Goal: Information Seeking & Learning: Learn about a topic

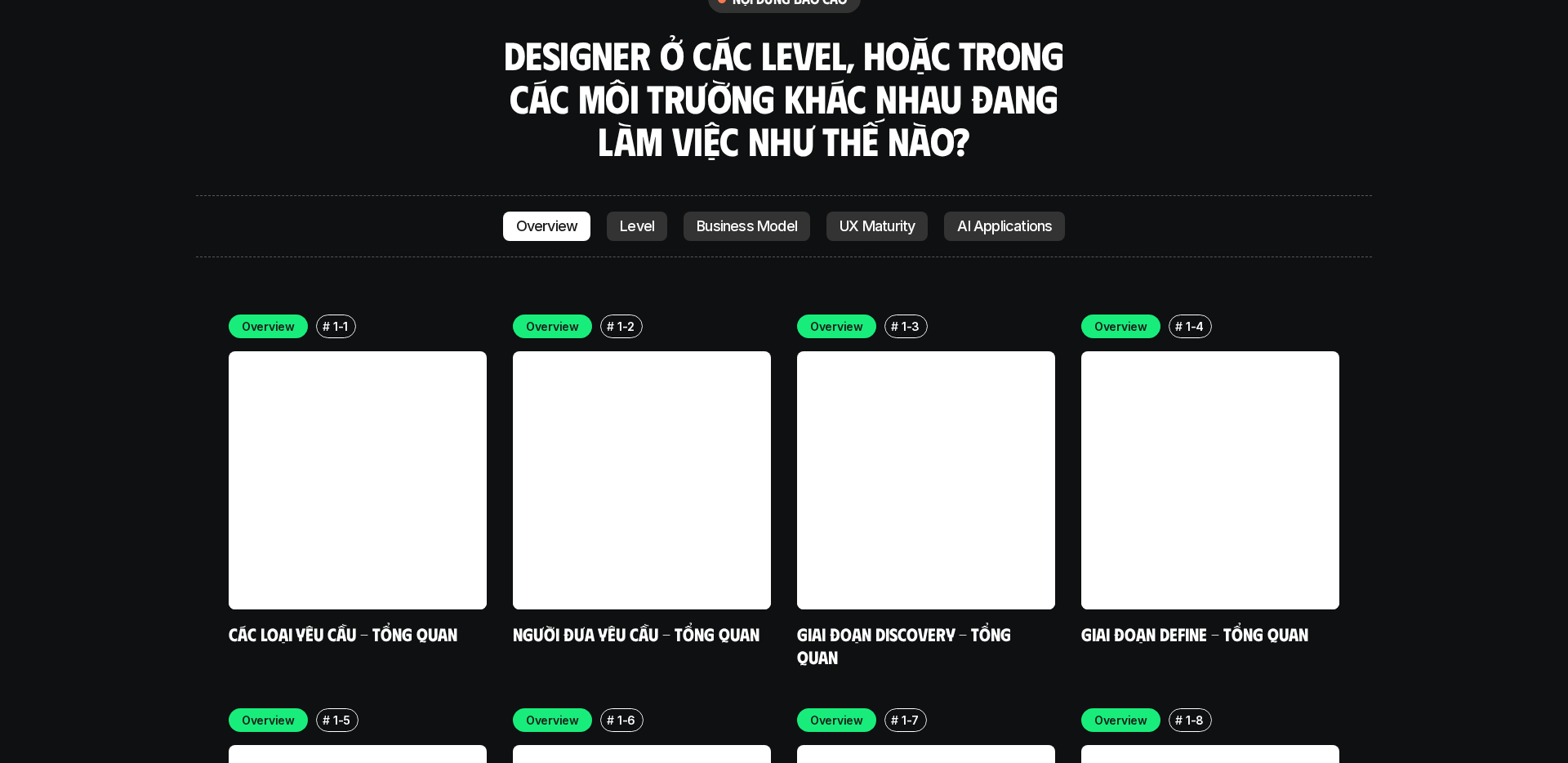
scroll to position [4660, 0]
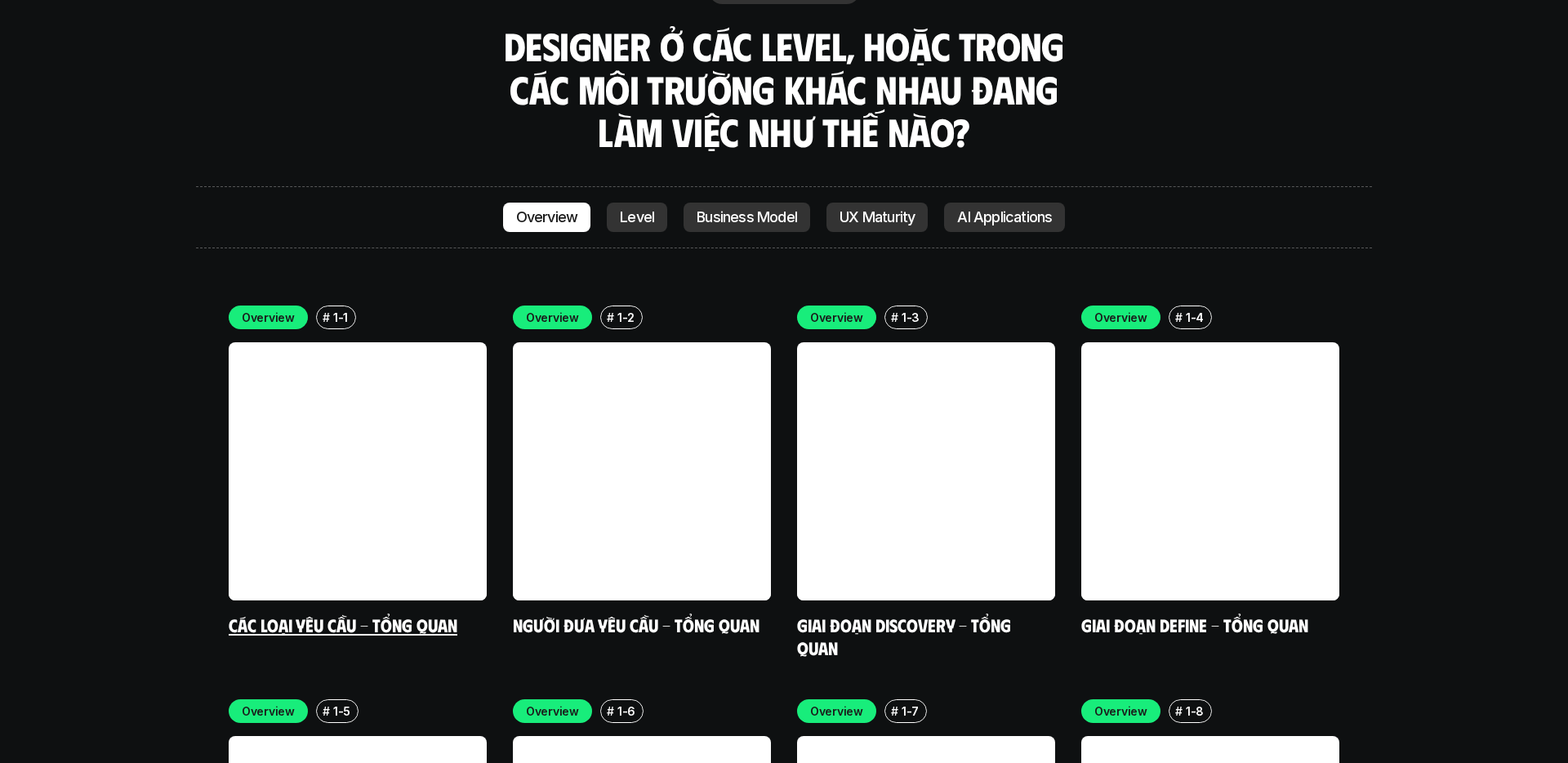
click at [374, 356] on link at bounding box center [358, 471] width 258 height 258
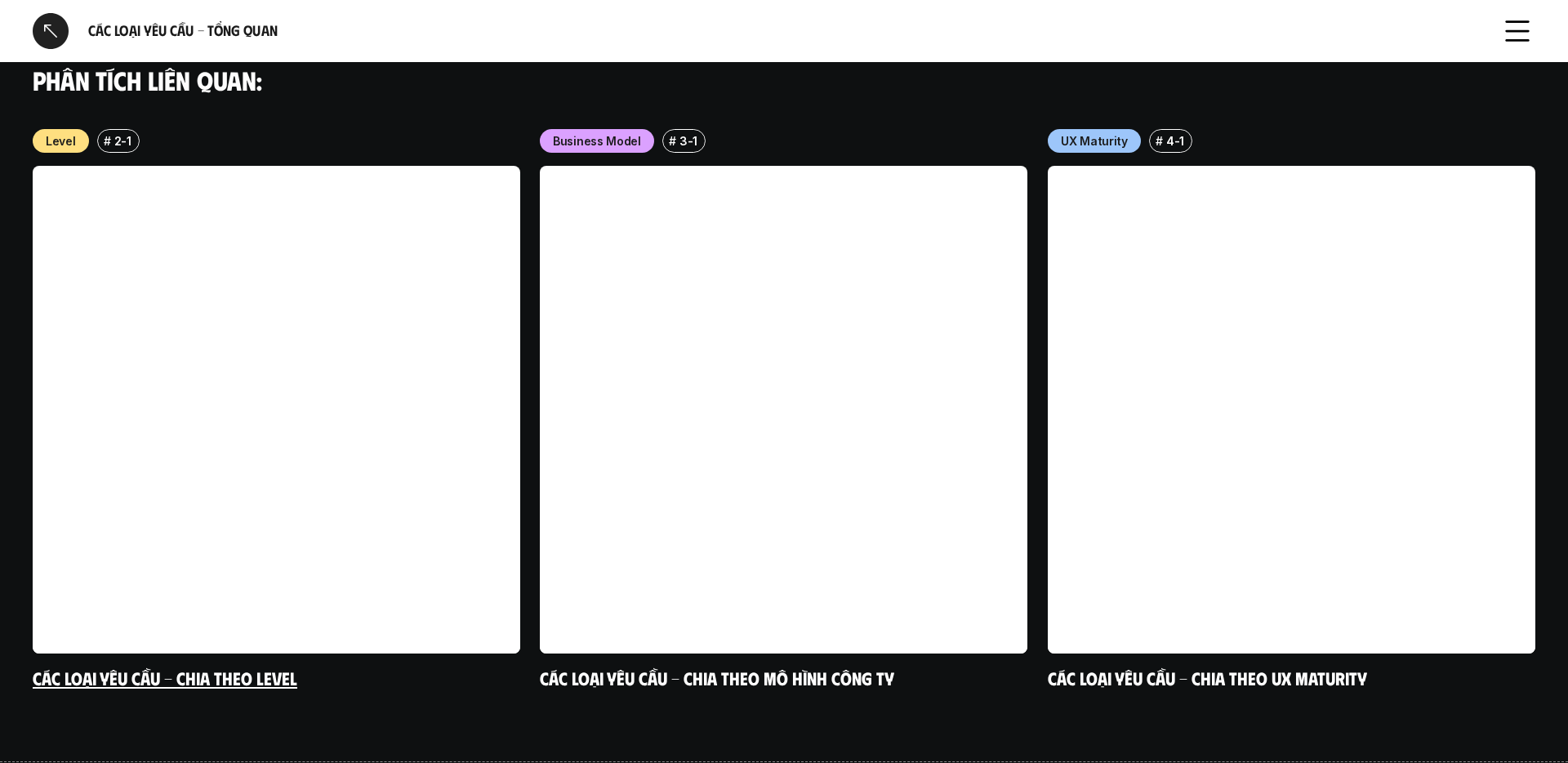
scroll to position [1599, 0]
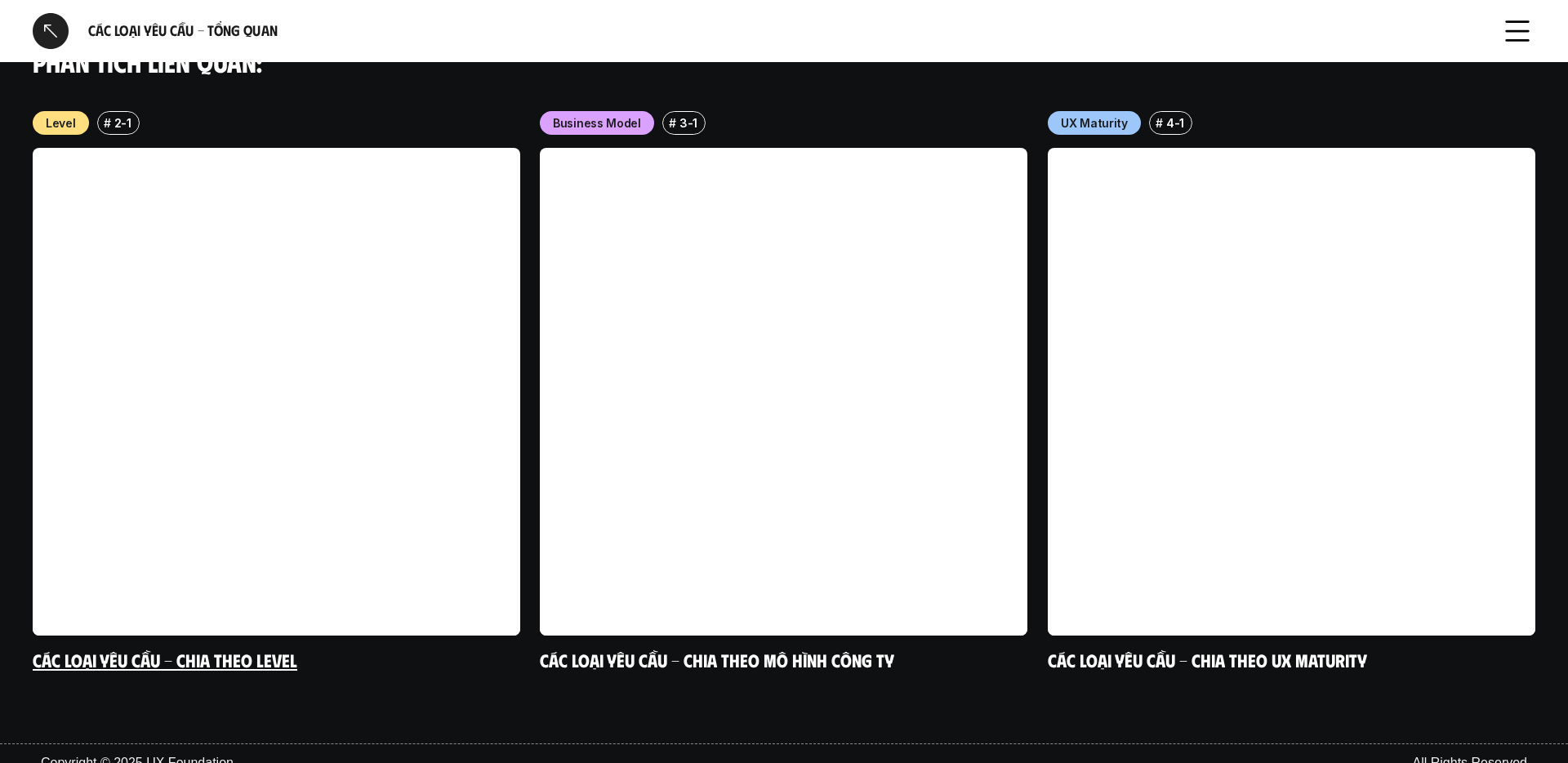
click at [275, 273] on link at bounding box center [276, 392] width 488 height 488
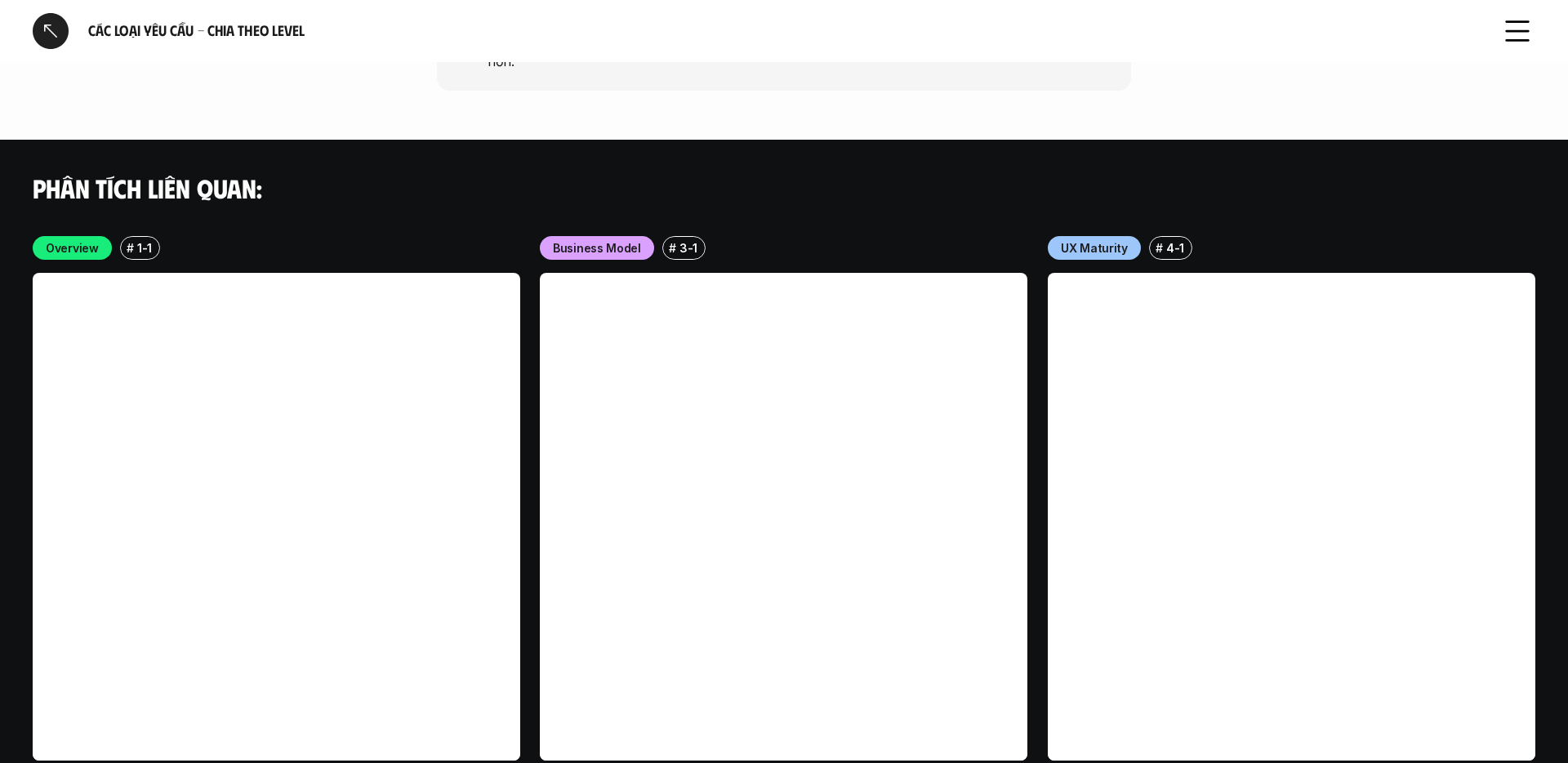
scroll to position [4659, 0]
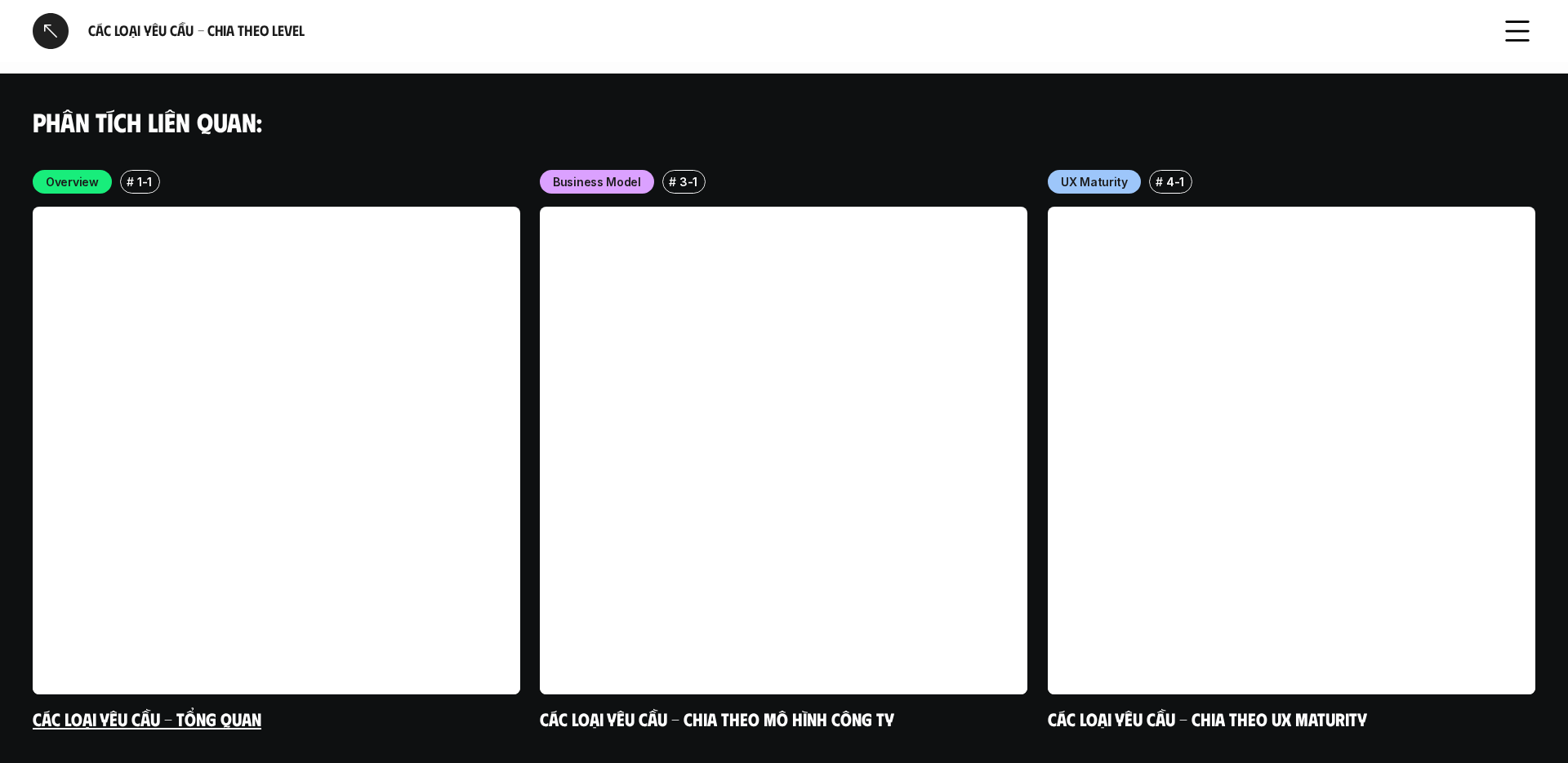
click at [171, 328] on link at bounding box center [276, 450] width 488 height 488
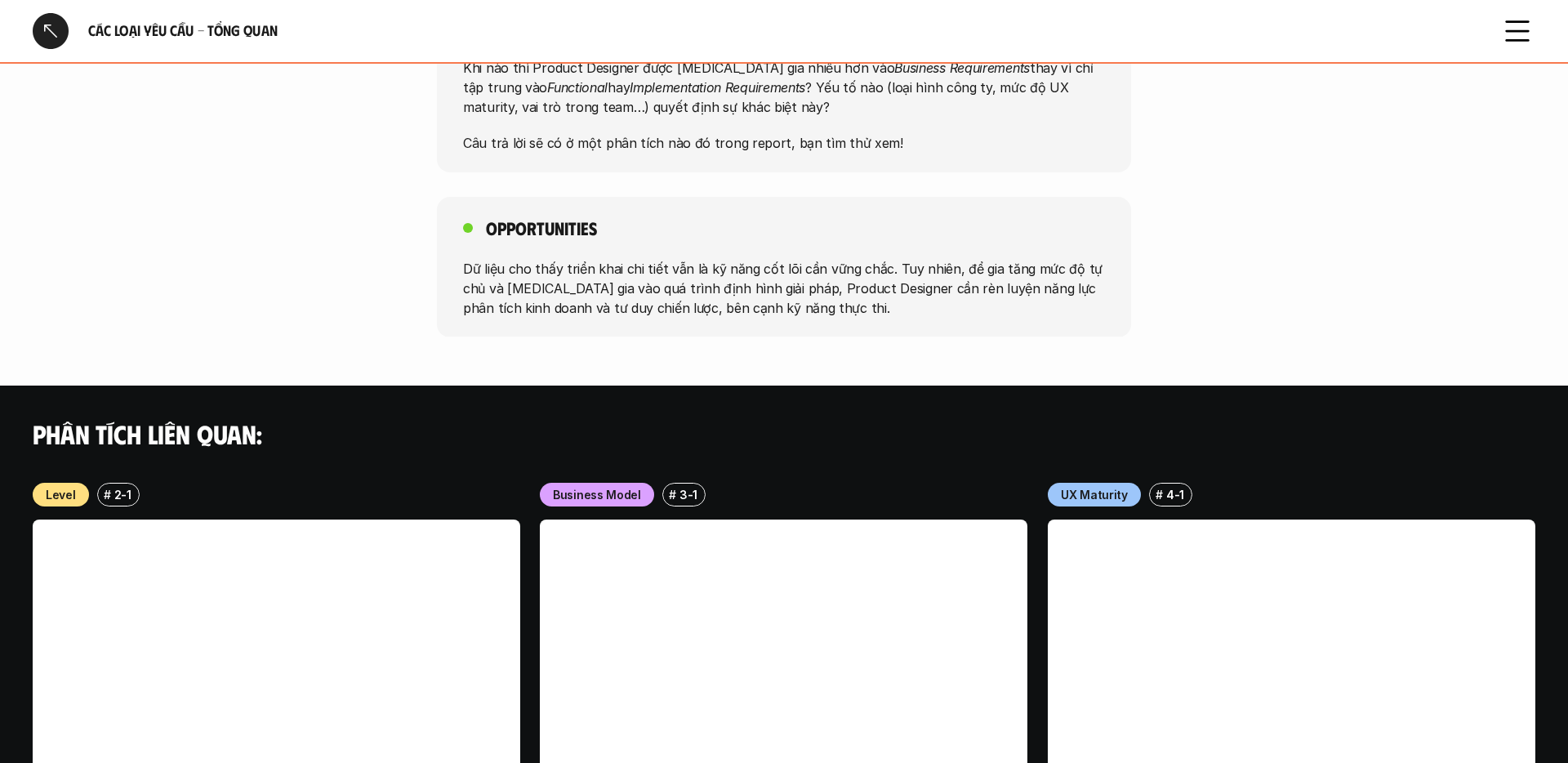
scroll to position [1225, 0]
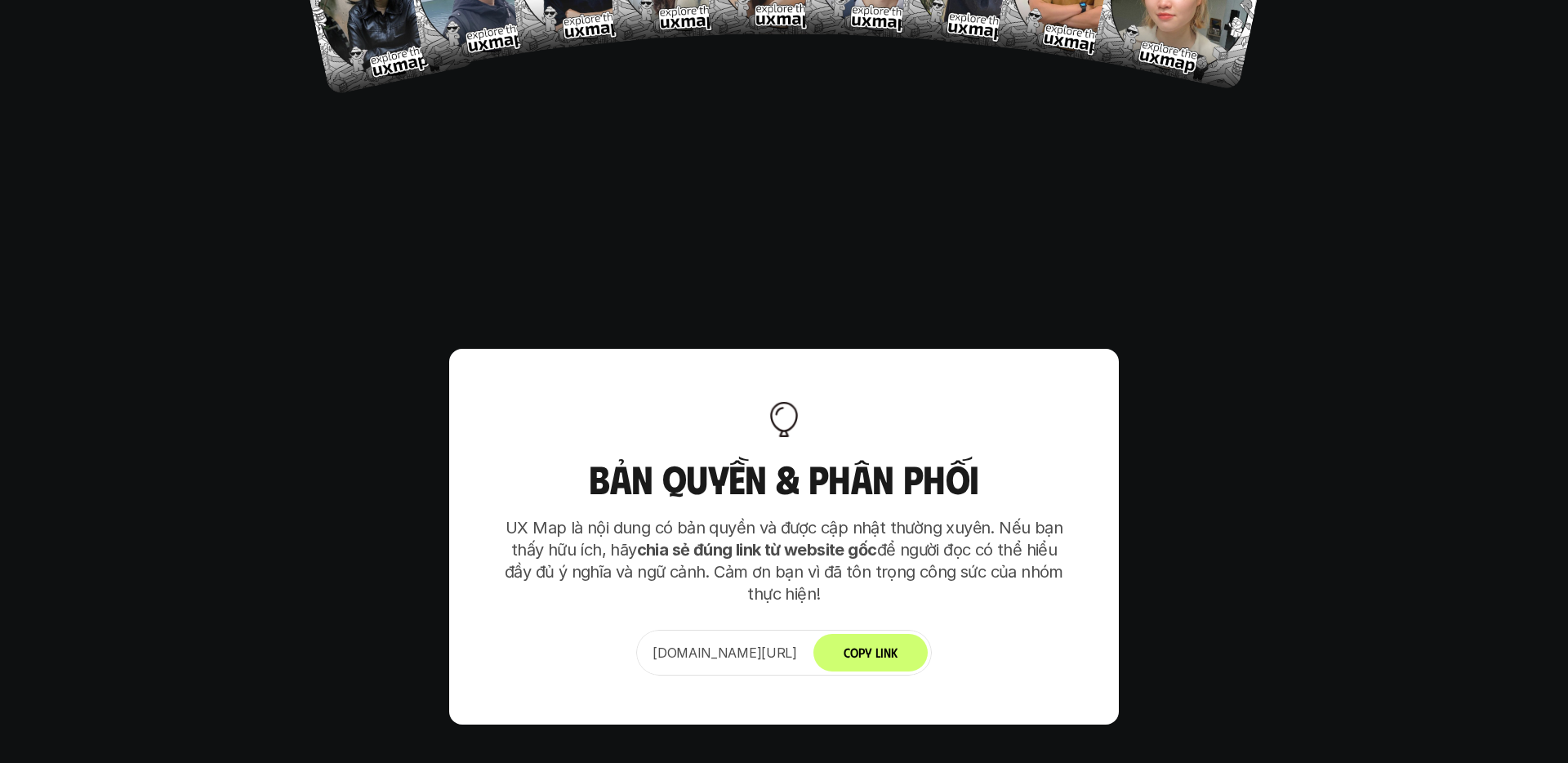
scroll to position [9954, 0]
